Goal: Information Seeking & Learning: Learn about a topic

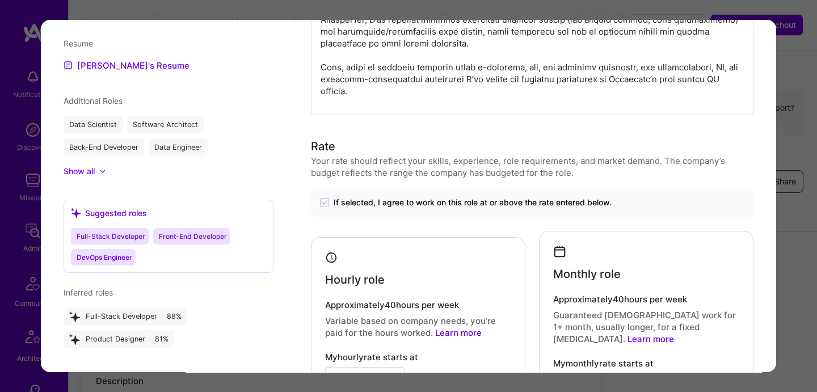
scroll to position [1062, 0]
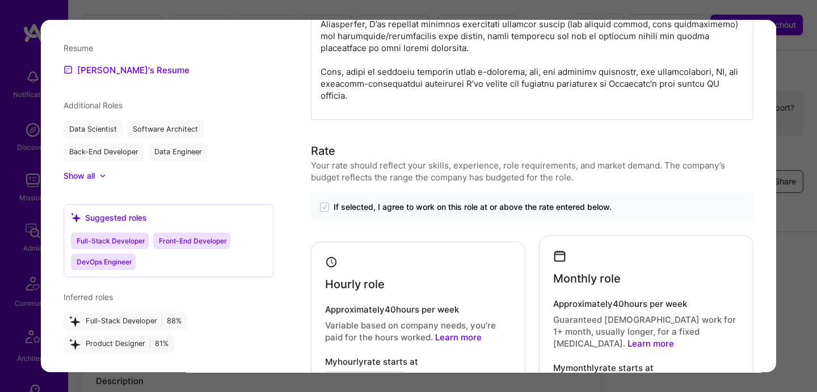
click at [103, 179] on div "modal" at bounding box center [102, 175] width 7 height 7
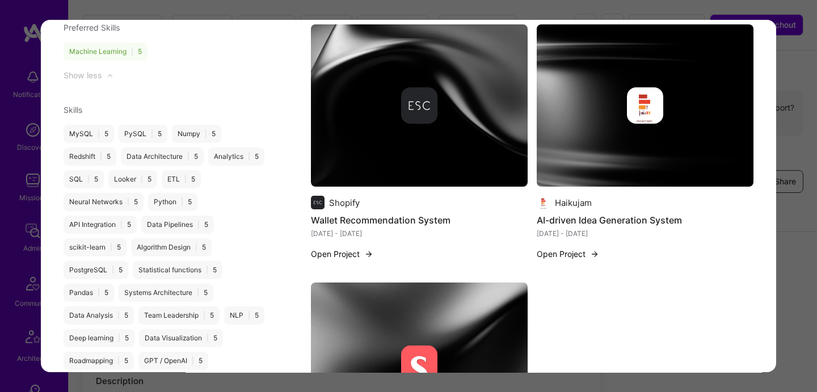
scroll to position [1661, 0]
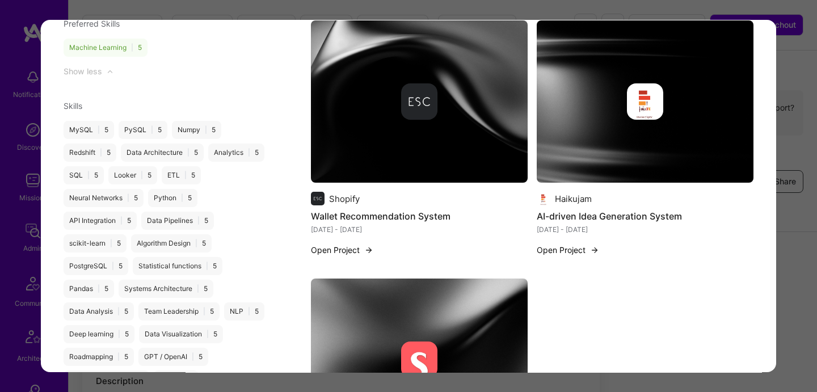
click at [341, 244] on button "Open Project" at bounding box center [342, 250] width 62 height 12
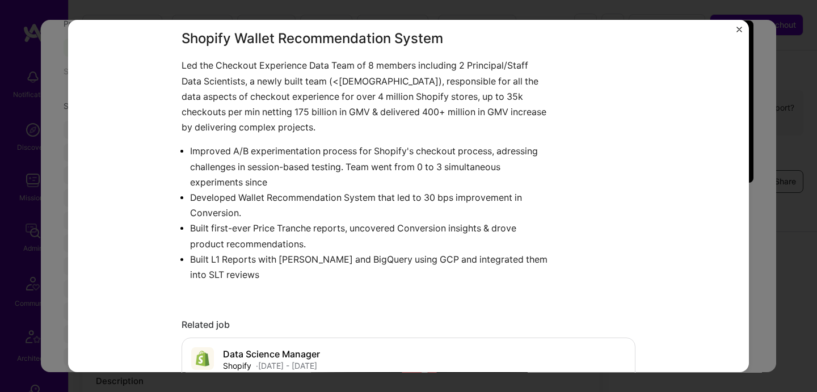
scroll to position [602, 0]
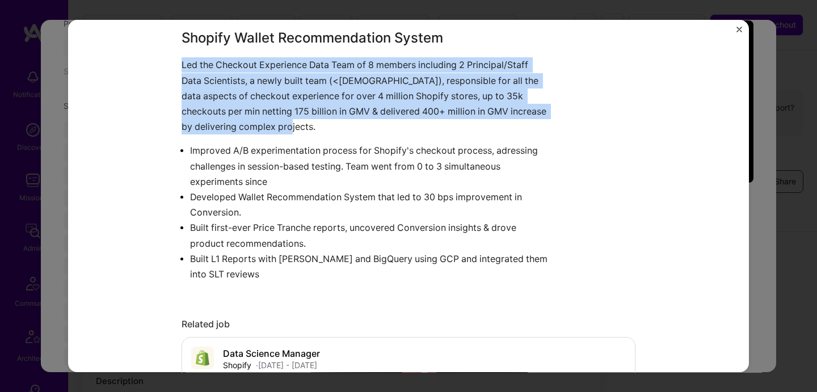
drag, startPoint x: 175, startPoint y: 70, endPoint x: 405, endPoint y: 127, distance: 236.5
click at [405, 127] on div "Wallet Recommendation System Shopify E-Commerce, B2B Role Data Science Manager …" at bounding box center [408, 196] width 680 height 353
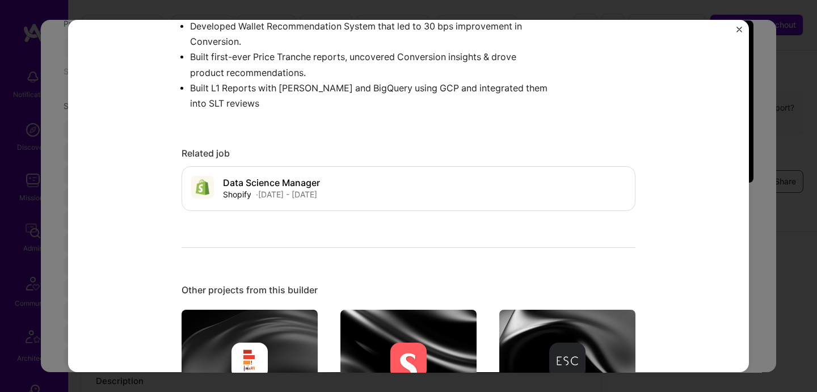
scroll to position [501, 0]
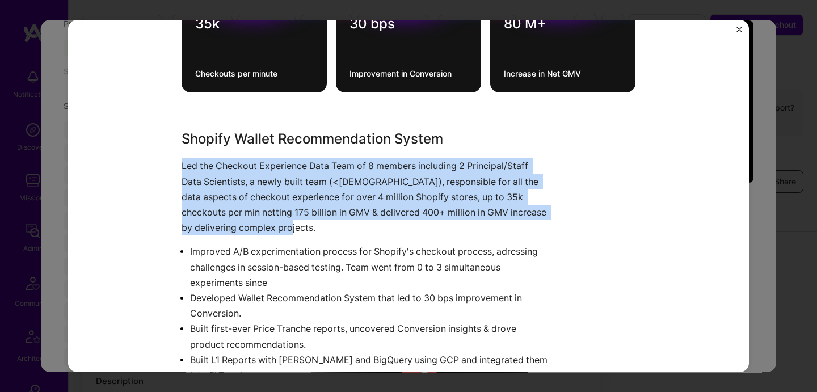
click at [737, 29] on img "Close" at bounding box center [739, 30] width 6 height 6
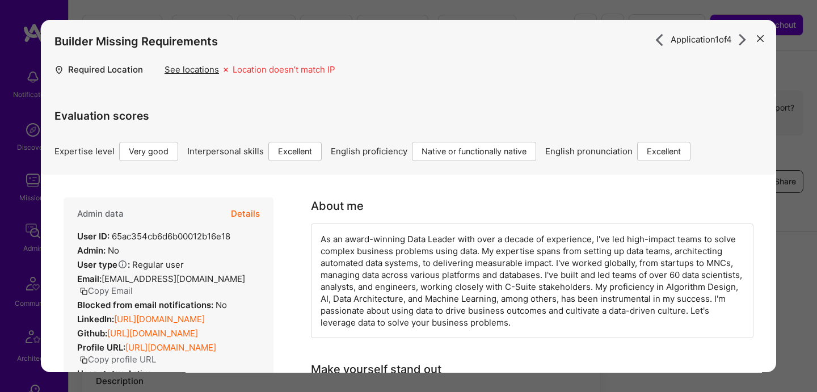
click at [759, 36] on icon "modal" at bounding box center [759, 38] width 7 height 7
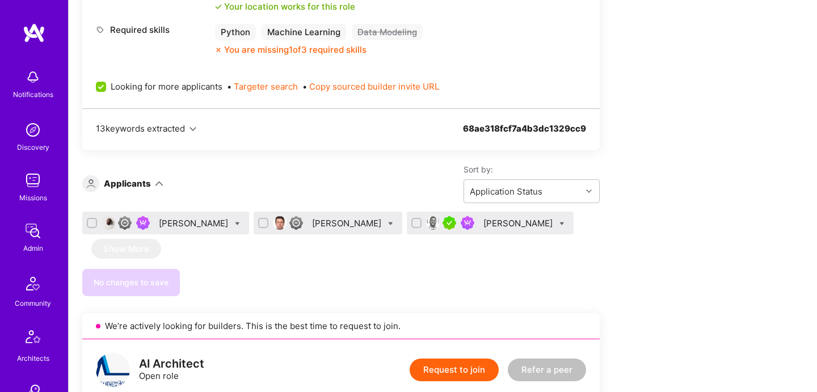
scroll to position [633, 0]
click at [483, 229] on div "[PERSON_NAME]" at bounding box center [518, 223] width 71 height 12
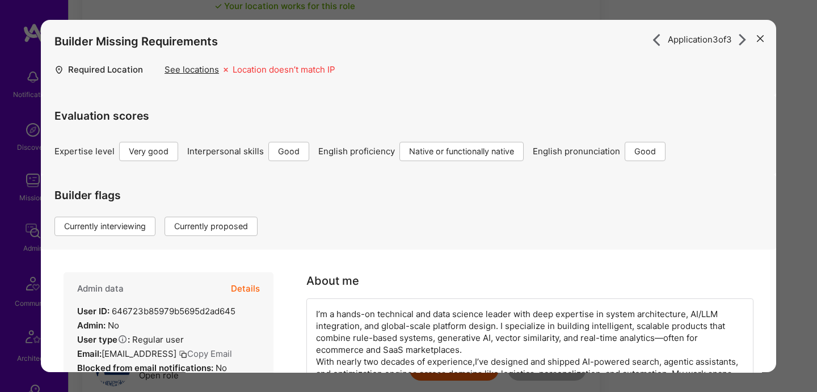
click at [755, 35] on button "modal" at bounding box center [760, 38] width 14 height 19
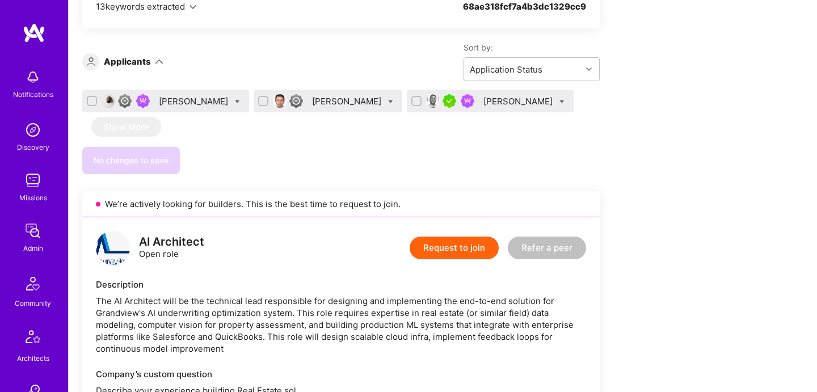
scroll to position [755, 0]
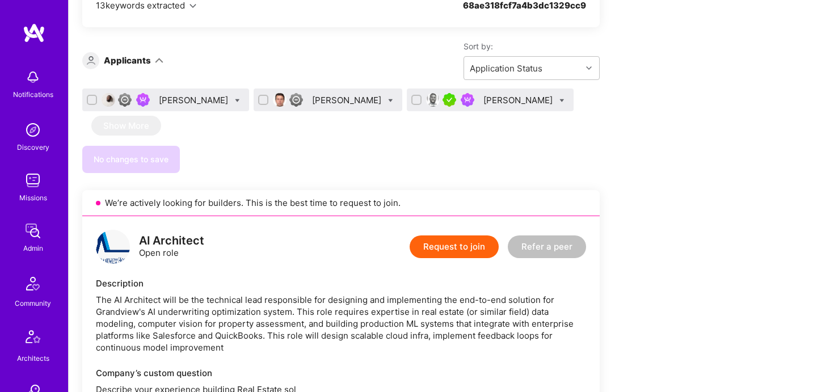
click at [483, 106] on div "[PERSON_NAME]" at bounding box center [518, 100] width 71 height 12
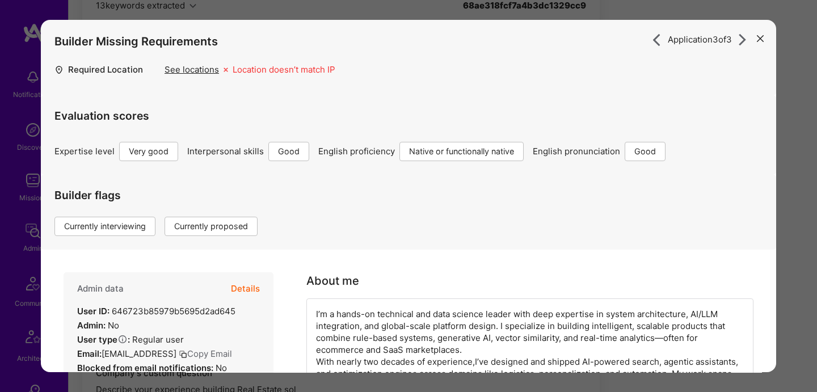
scroll to position [756, 0]
click at [760, 35] on icon "modal" at bounding box center [759, 38] width 7 height 7
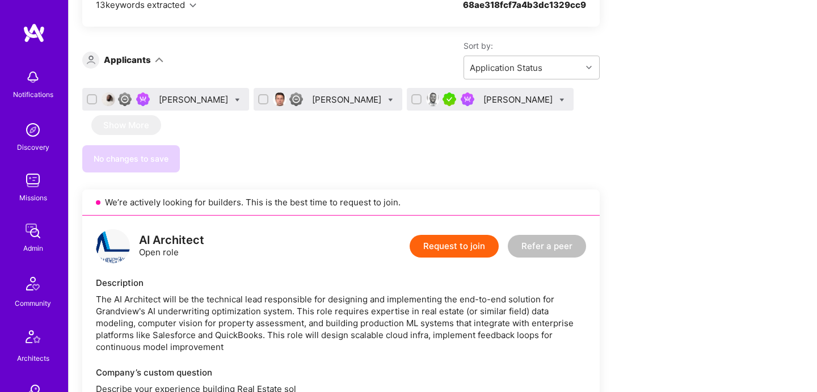
click at [483, 105] on div "[PERSON_NAME]" at bounding box center [518, 100] width 71 height 12
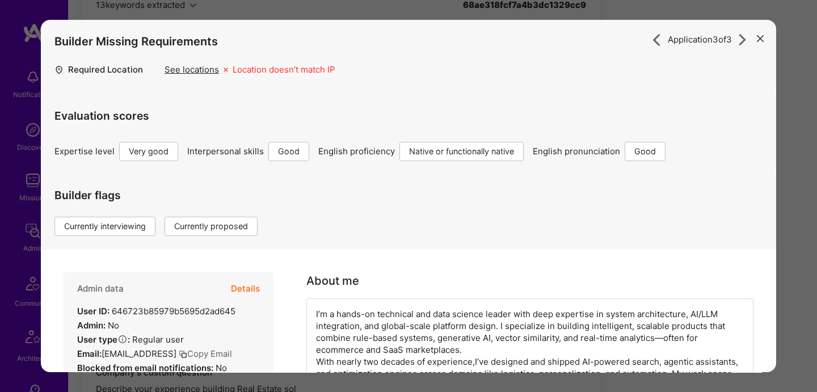
click at [756, 37] on icon "modal" at bounding box center [759, 38] width 7 height 7
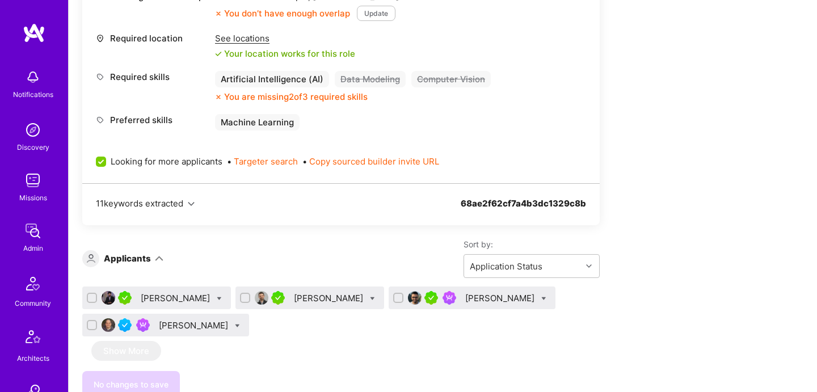
scroll to position [1252, 0]
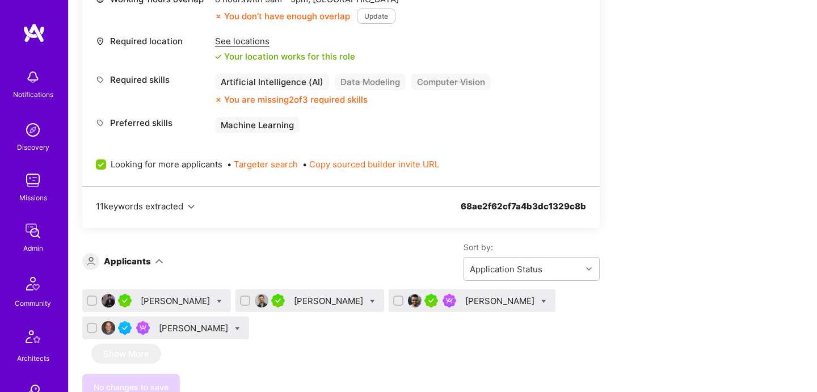
click at [175, 307] on div "[PERSON_NAME]" at bounding box center [176, 301] width 71 height 12
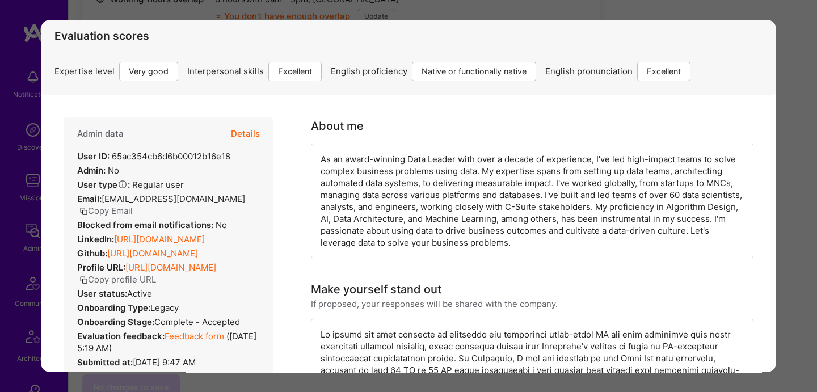
scroll to position [81, 0]
click at [451, 236] on div "As an award-winning Data Leader with over a decade of experience, I've led high…" at bounding box center [532, 199] width 442 height 115
click at [450, 236] on div "As an award-winning Data Leader with over a decade of experience, I've led high…" at bounding box center [532, 199] width 442 height 115
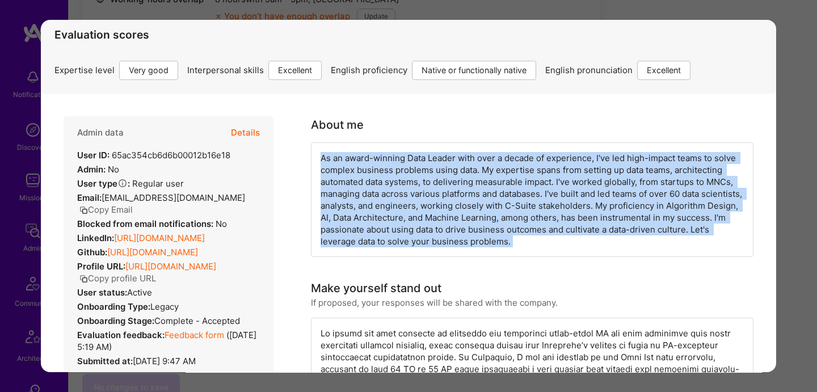
click at [450, 236] on div "As an award-winning Data Leader with over a decade of experience, I've led high…" at bounding box center [532, 199] width 442 height 115
click at [450, 237] on div "As an award-winning Data Leader with over a decade of experience, I've led high…" at bounding box center [532, 199] width 442 height 115
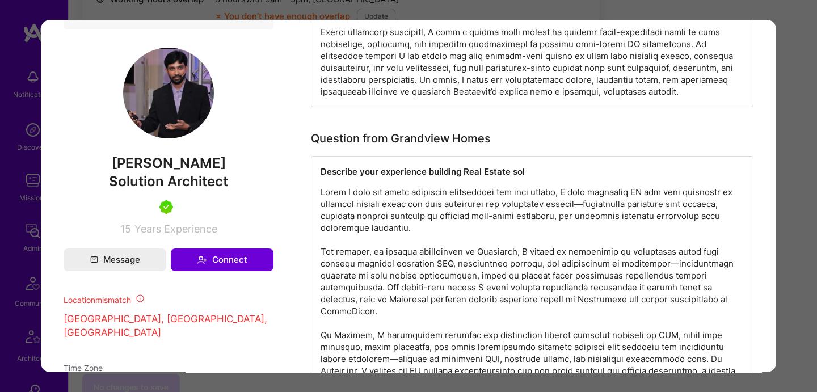
scroll to position [628, 0]
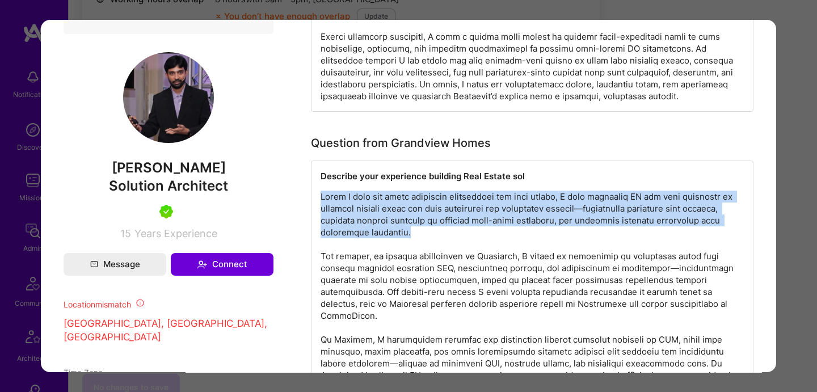
drag, startPoint x: 425, startPoint y: 233, endPoint x: 319, endPoint y: 184, distance: 116.7
click at [319, 184] on div "Describe your experience building Real Estate sol" at bounding box center [532, 357] width 442 height 394
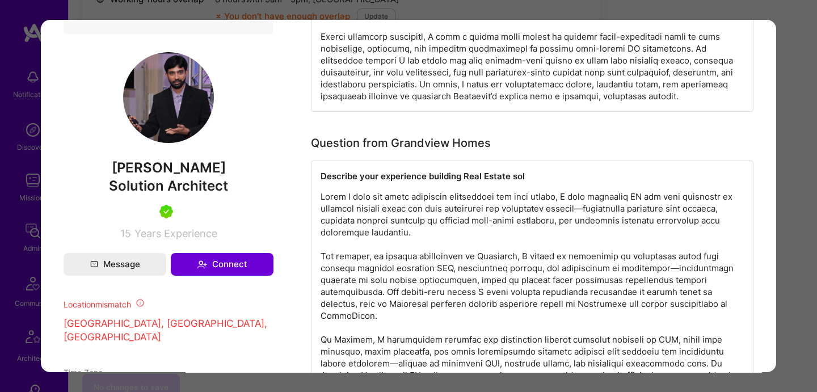
click at [553, 282] on p "modal" at bounding box center [531, 363] width 423 height 345
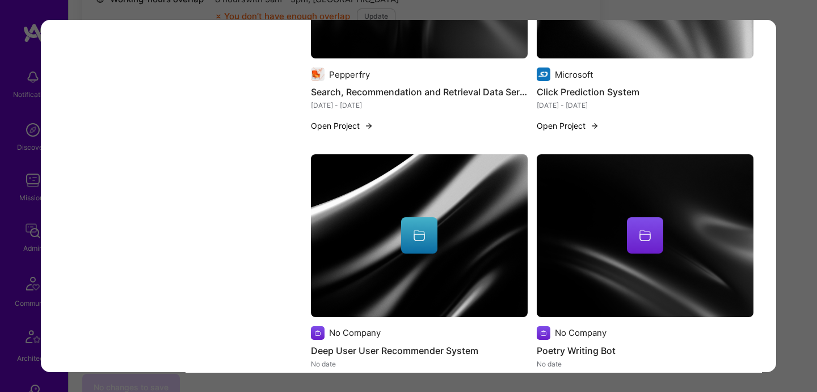
scroll to position [2889, 0]
